Goal: Find specific page/section: Find specific page/section

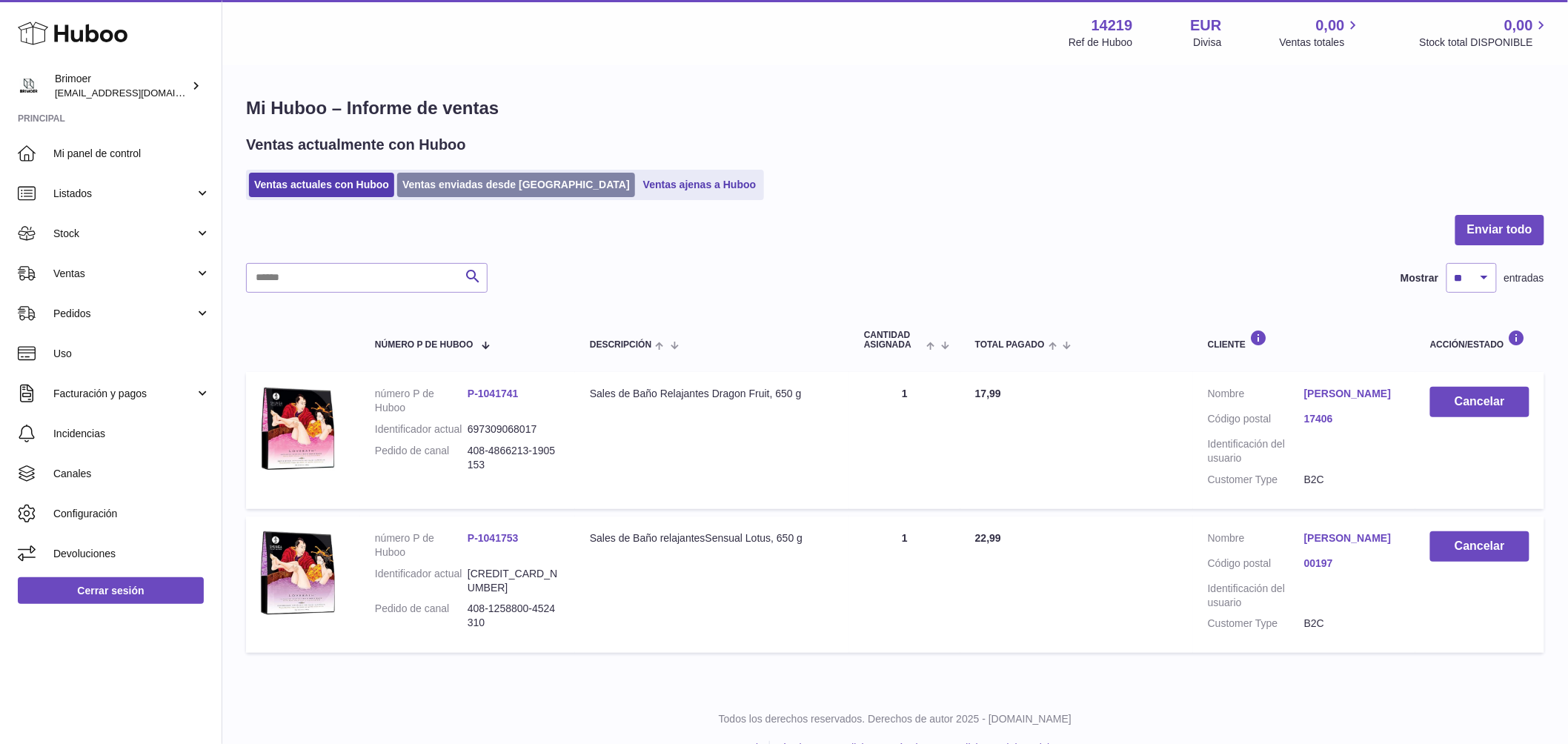
click at [477, 192] on link "Ventas enviadas desde [GEOGRAPHIC_DATA]" at bounding box center [516, 184] width 237 height 25
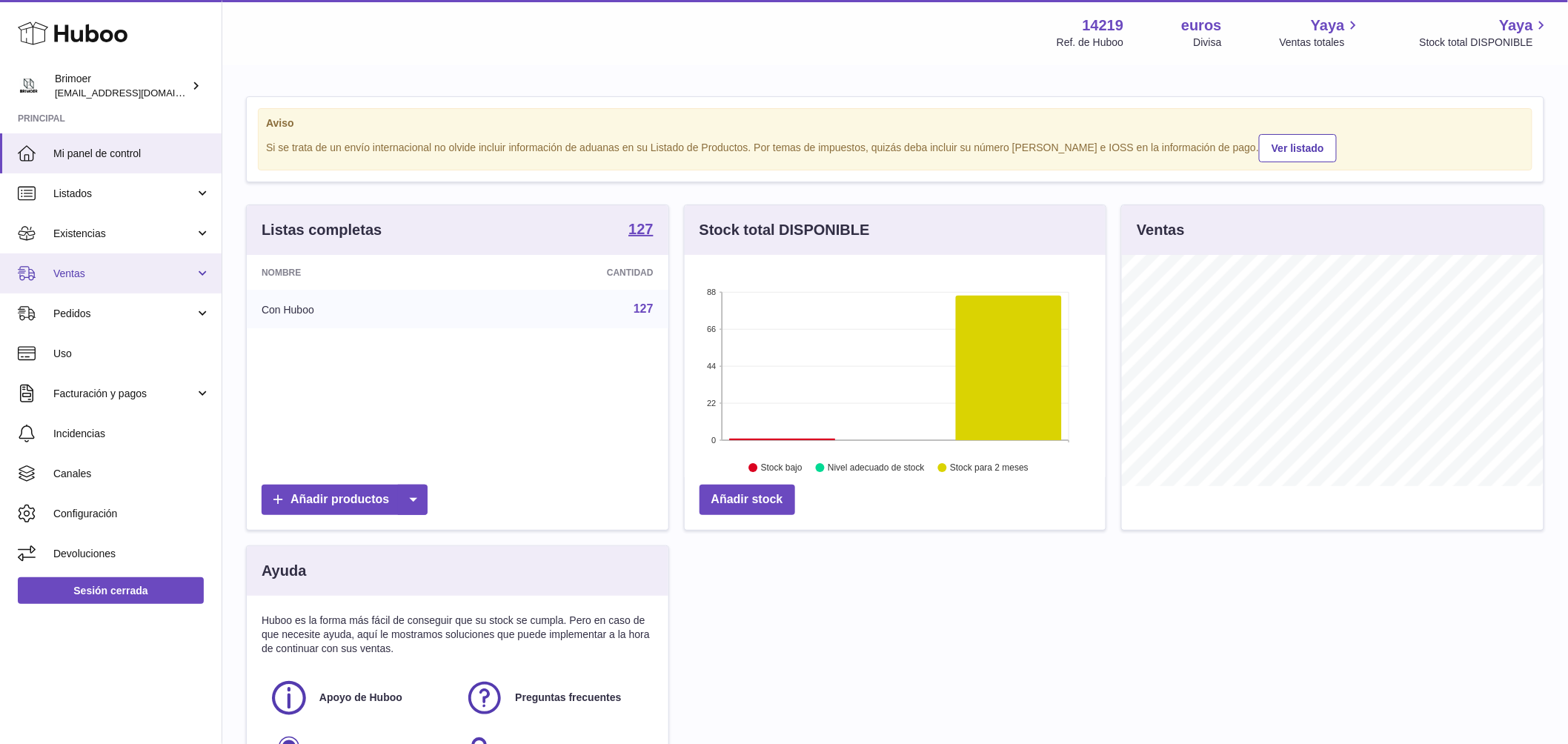
click at [87, 277] on span "Ventas" at bounding box center [123, 273] width 142 height 14
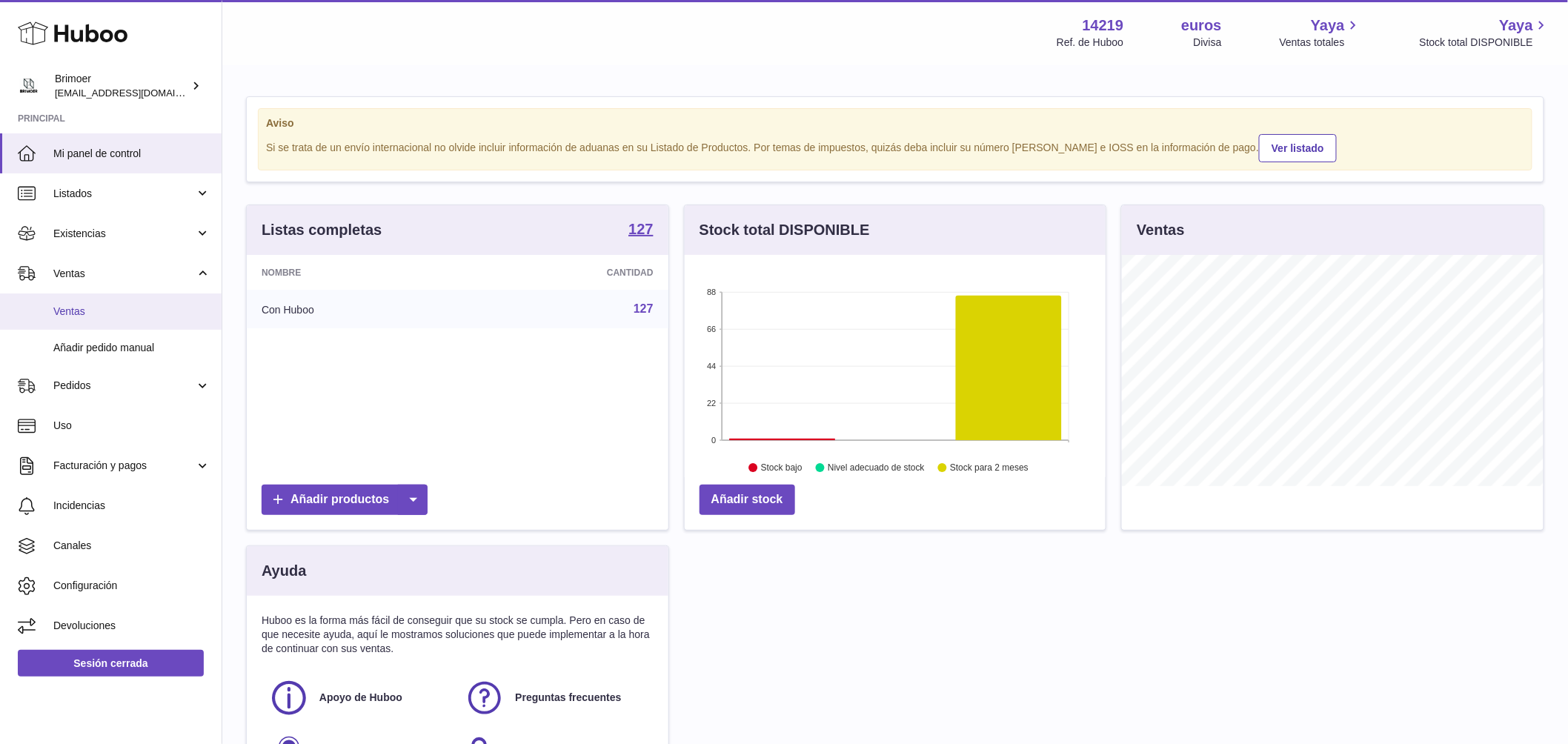
click at [89, 312] on span "Ventas" at bounding box center [132, 310] width 157 height 14
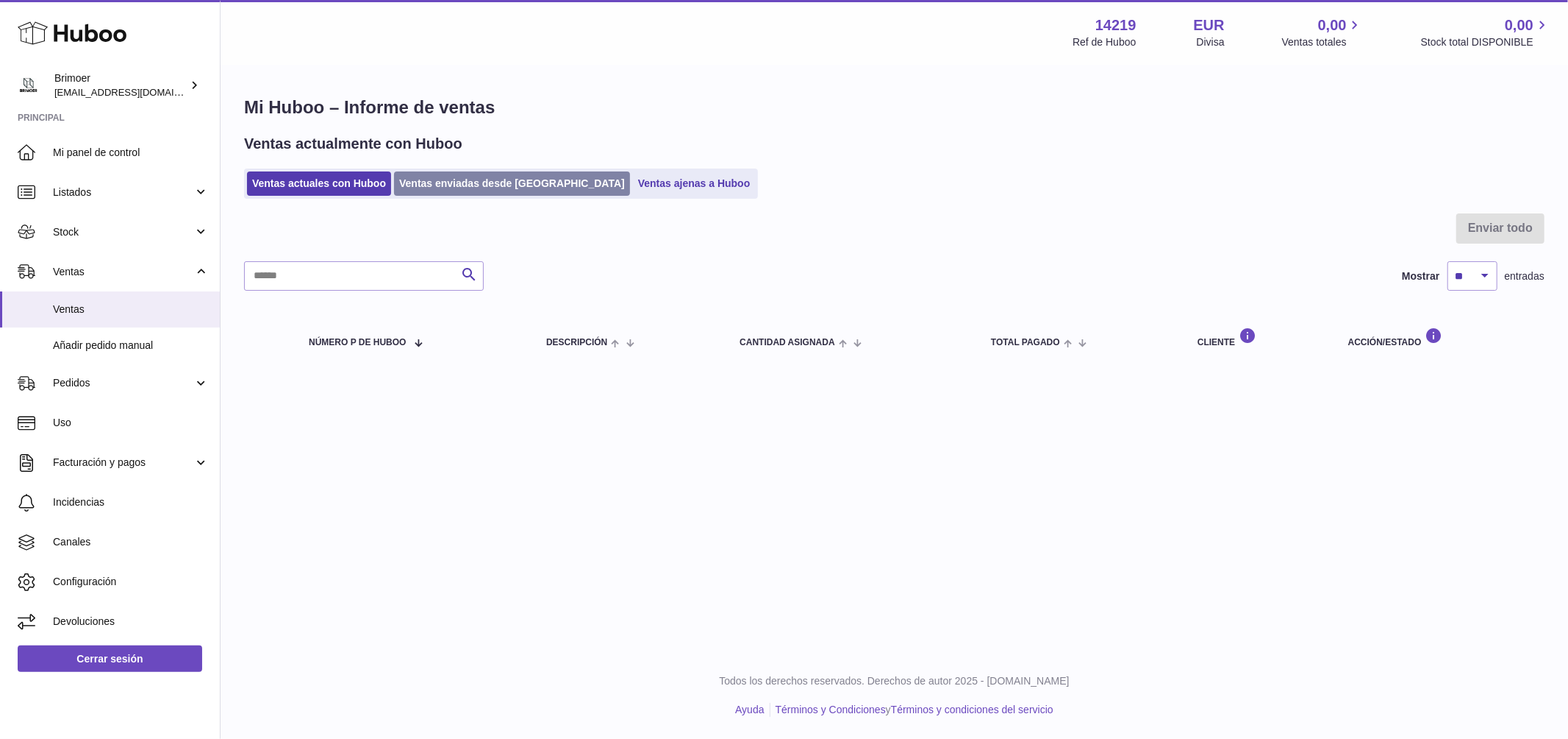
click at [469, 185] on link "Ventas enviadas desde [GEOGRAPHIC_DATA]" at bounding box center [512, 183] width 236 height 24
